Goal: Information Seeking & Learning: Learn about a topic

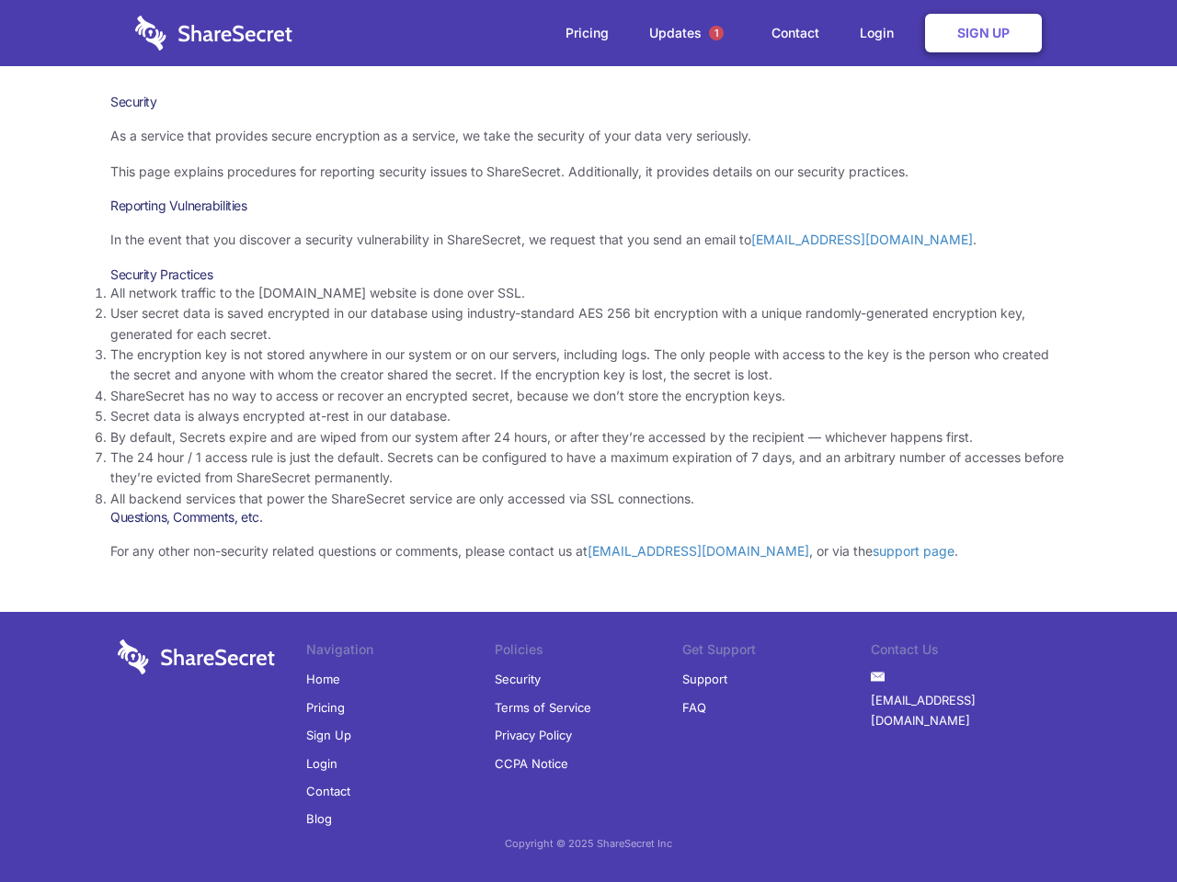
click at [588, 441] on li "By default, Secrets expire and are wiped from our system after 24 hours, or aft…" at bounding box center [588, 437] width 956 height 20
click at [716, 33] on span "1" at bounding box center [716, 33] width 15 height 15
